Goal: Check status: Check status

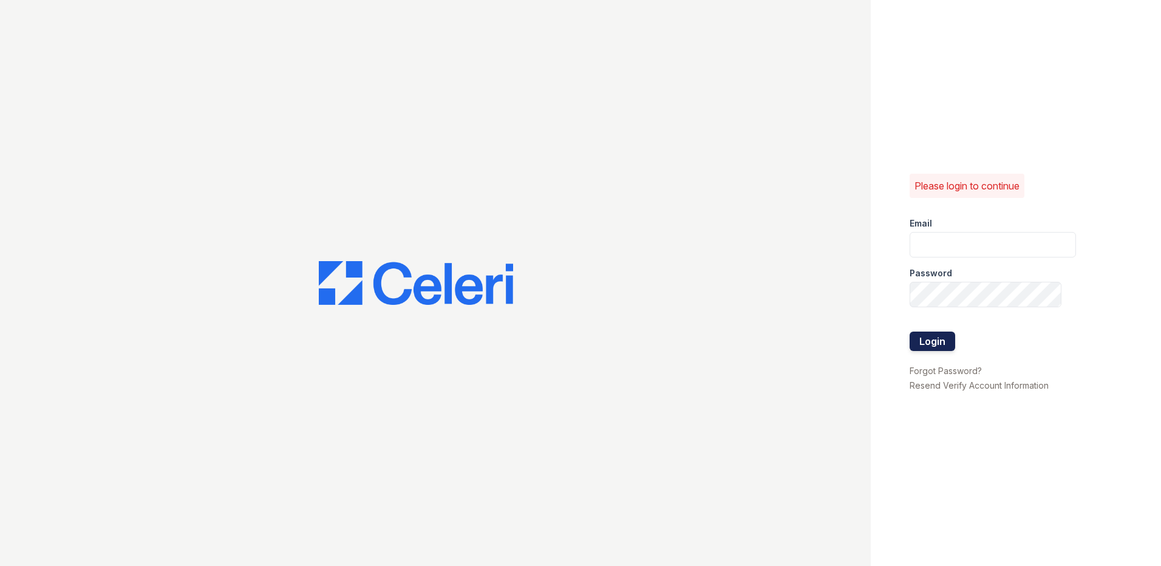
type input "LConde@trinity-pm.com"
click at [945, 345] on button "Login" at bounding box center [933, 341] width 46 height 19
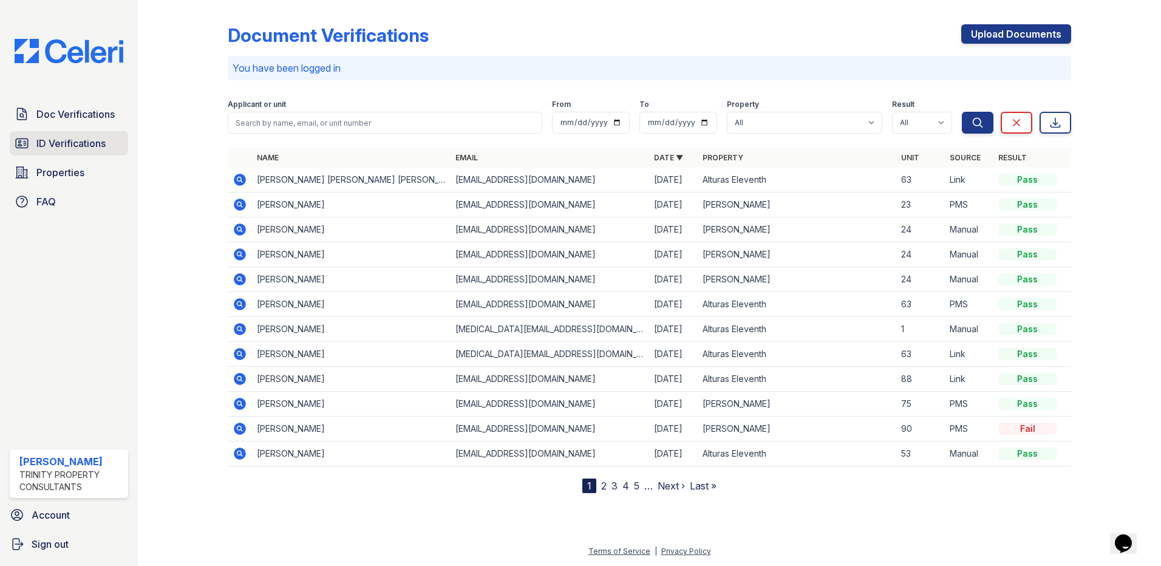
click at [104, 147] on span "ID Verifications" at bounding box center [70, 143] width 69 height 15
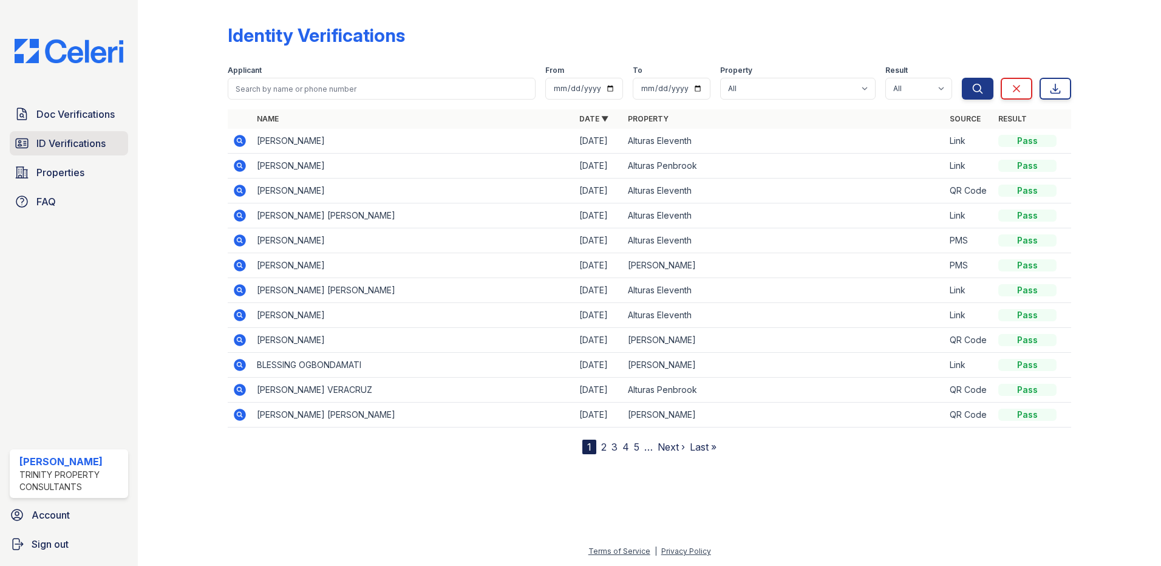
click at [89, 143] on span "ID Verifications" at bounding box center [70, 143] width 69 height 15
click at [236, 134] on icon at bounding box center [240, 141] width 15 height 15
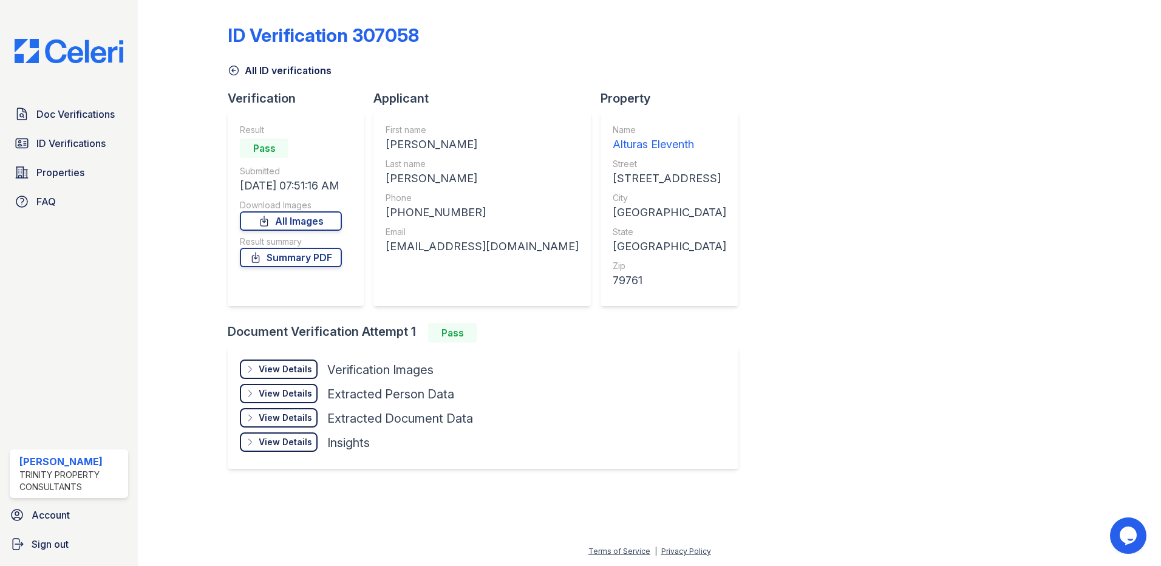
click at [298, 380] on div "View Details Details Hide Details Details Verification Images" at bounding box center [356, 371] width 233 height 24
click at [288, 371] on div "View Details" at bounding box center [285, 369] width 53 height 12
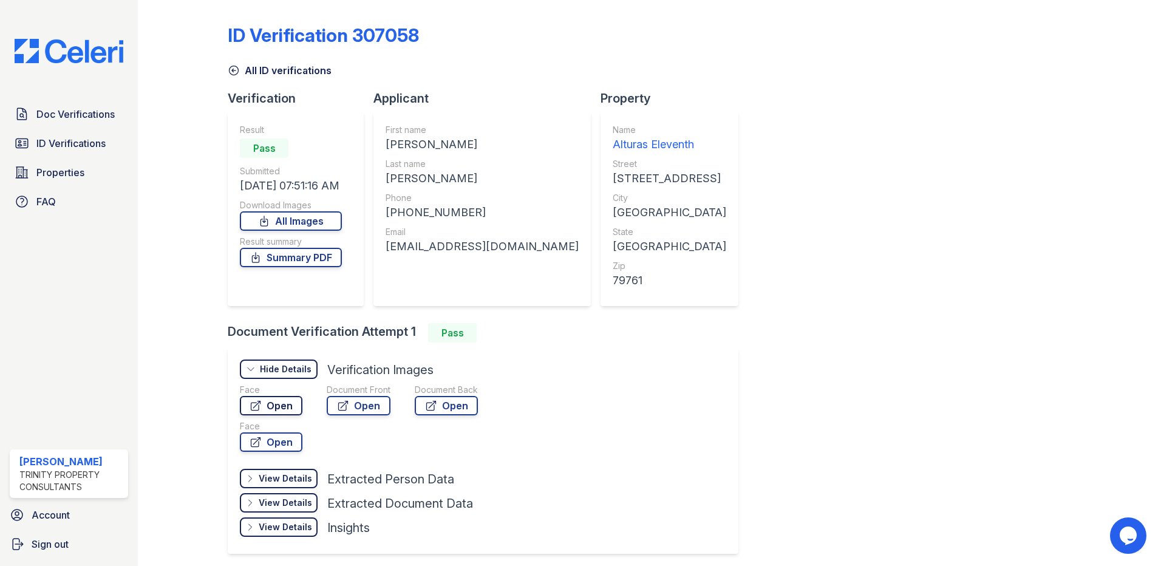
click at [275, 402] on link "Open" at bounding box center [271, 405] width 63 height 19
click at [89, 143] on span "ID Verifications" at bounding box center [70, 143] width 69 height 15
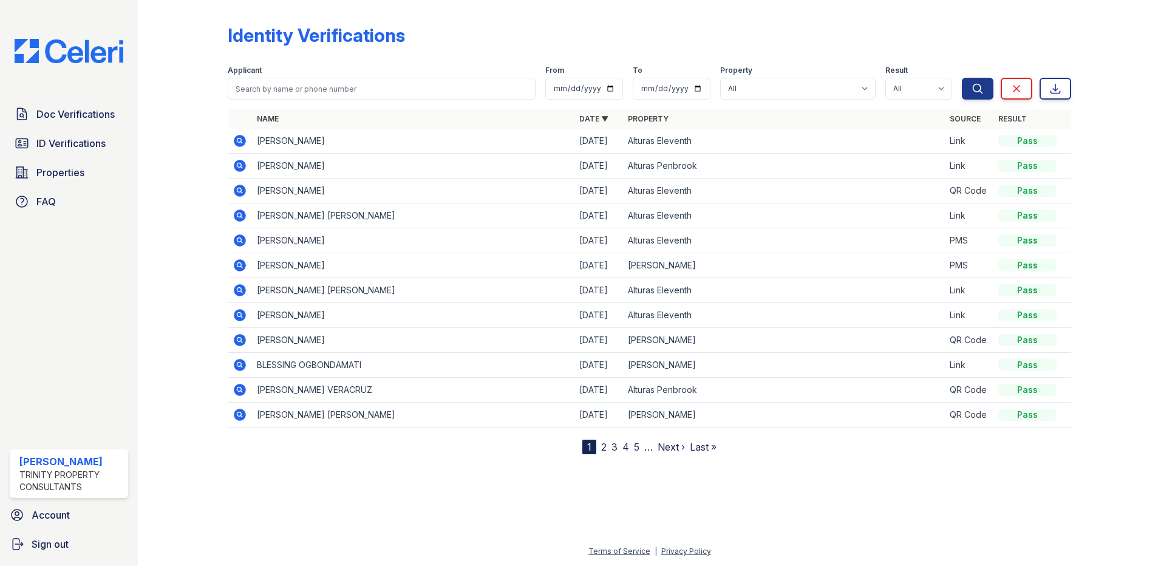
click at [239, 243] on icon at bounding box center [240, 240] width 12 height 12
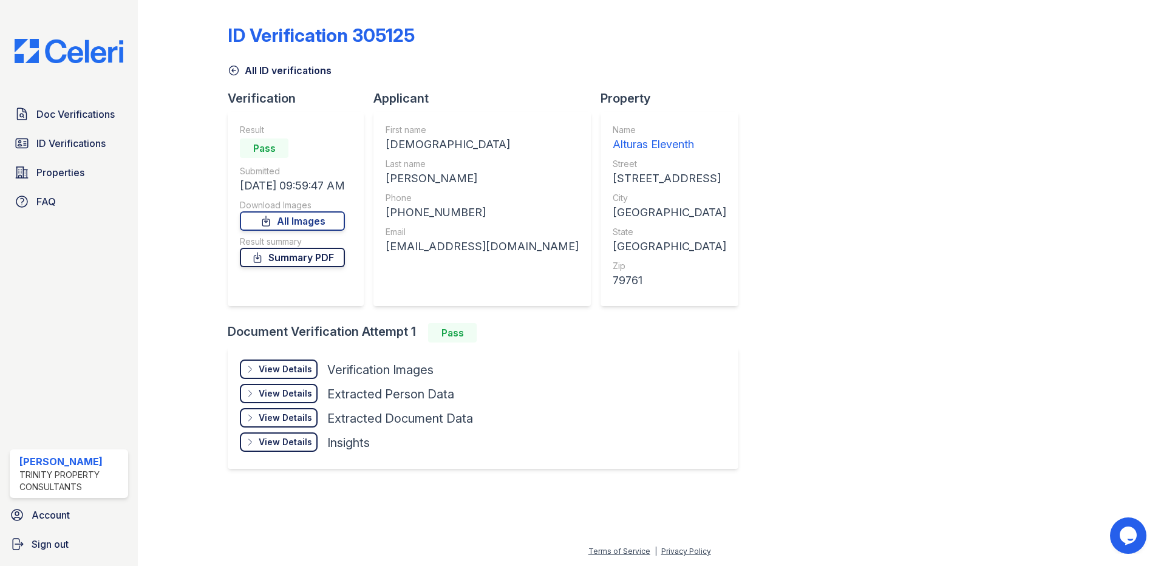
click at [324, 255] on link "Summary PDF" at bounding box center [292, 257] width 105 height 19
click at [33, 140] on link "ID Verifications" at bounding box center [69, 143] width 118 height 24
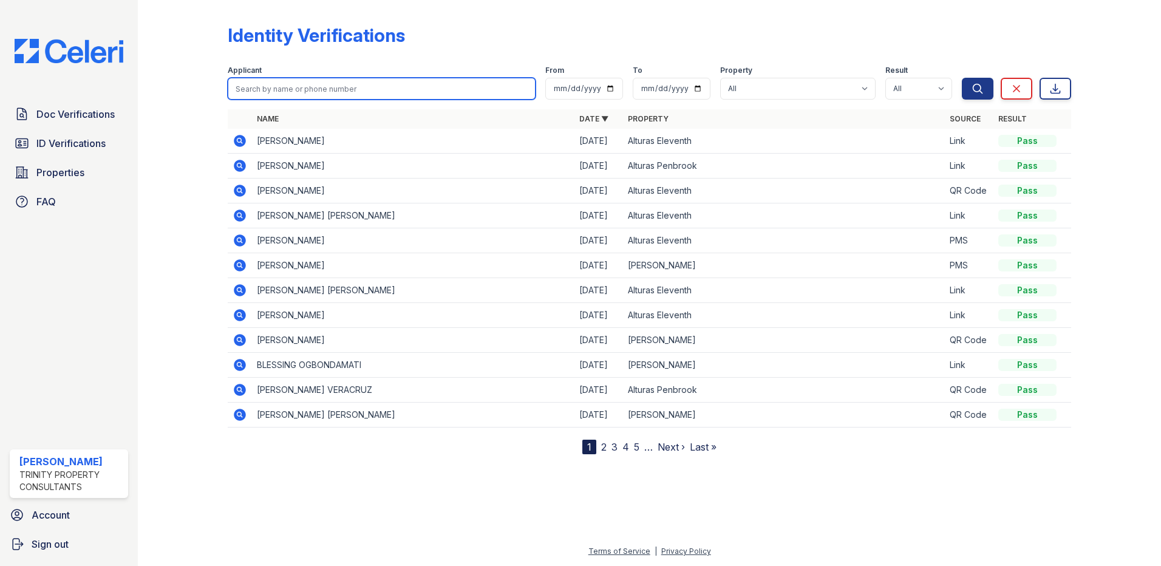
click at [324, 87] on input "search" at bounding box center [382, 89] width 308 height 22
click at [296, 98] on input "search" at bounding box center [382, 89] width 308 height 22
type input "car"
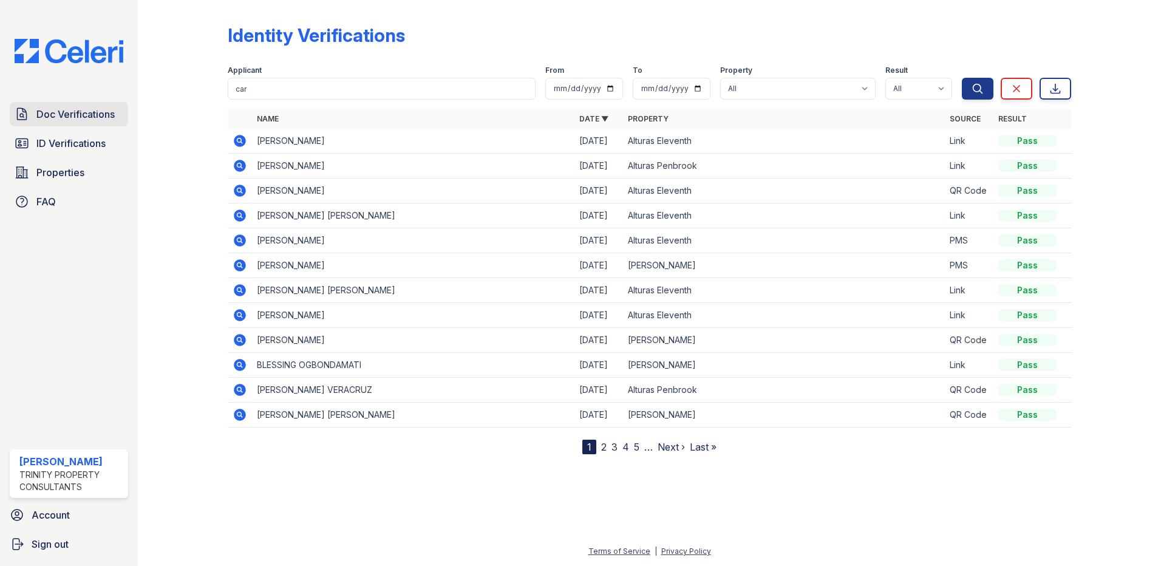
click at [94, 116] on span "Doc Verifications" at bounding box center [75, 114] width 78 height 15
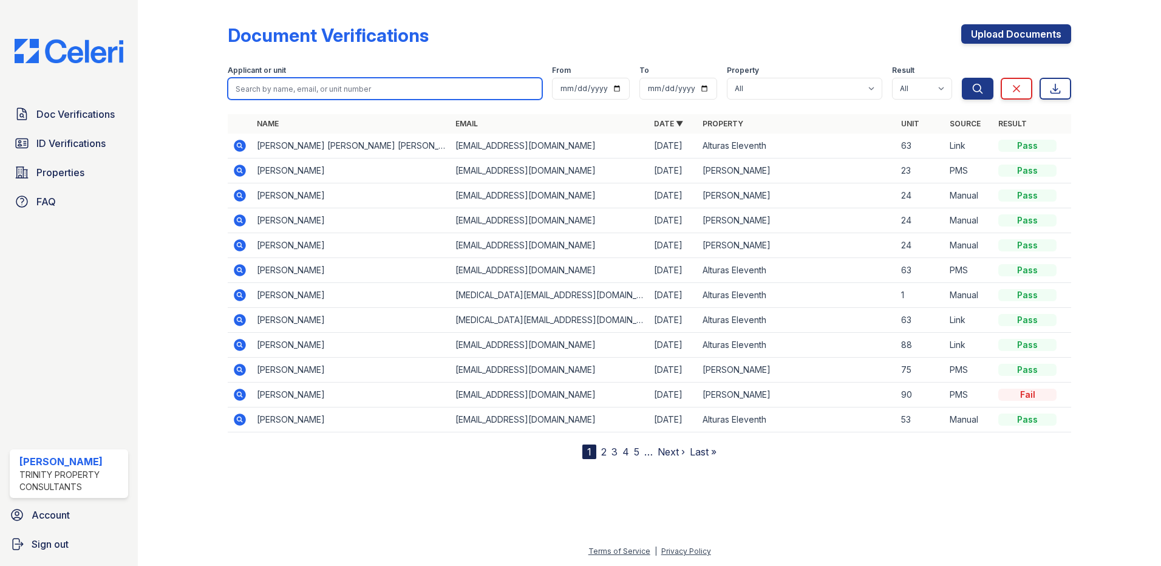
click at [305, 96] on input "search" at bounding box center [385, 89] width 315 height 22
type input "zechariah"
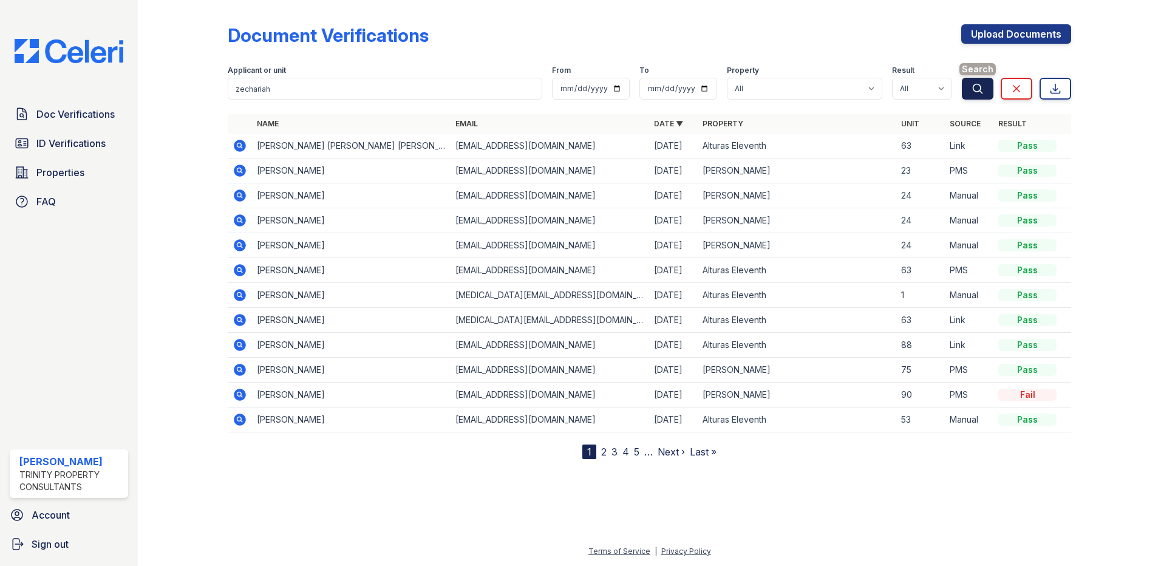
click at [976, 87] on icon "submit" at bounding box center [977, 89] width 12 height 12
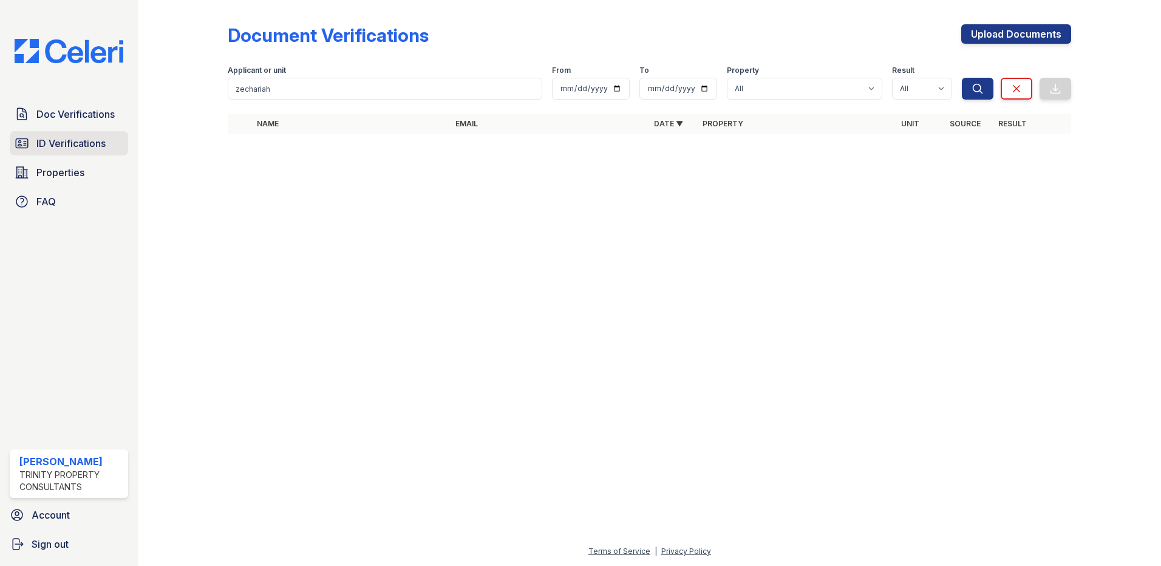
click at [96, 143] on span "ID Verifications" at bounding box center [70, 143] width 69 height 15
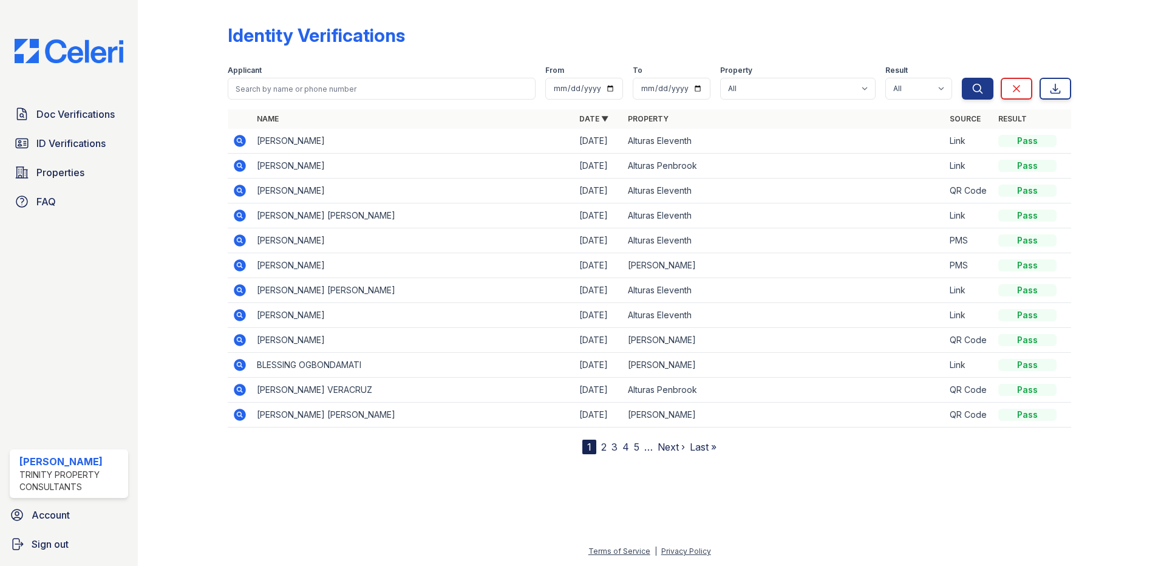
click at [243, 243] on icon at bounding box center [240, 240] width 12 height 12
